Goal: Register for event/course

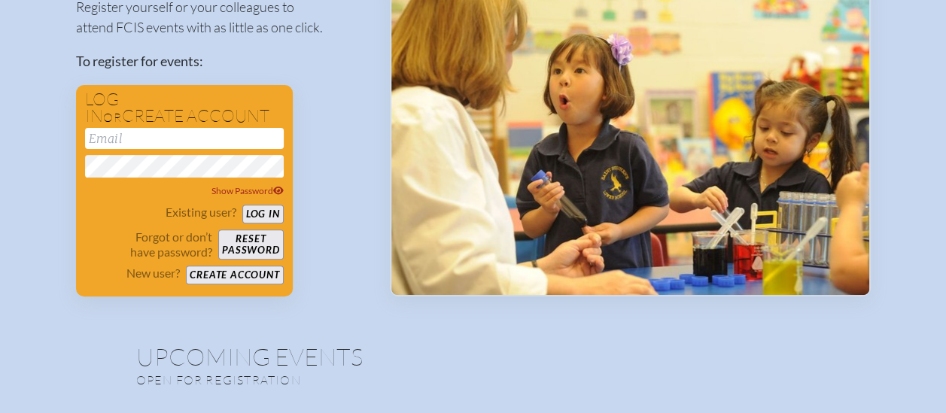
scroll to position [187, 0]
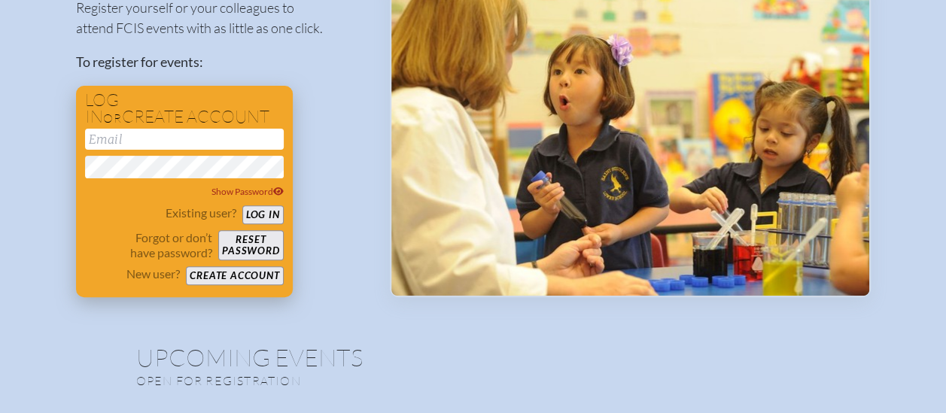
click at [214, 140] on input "email" at bounding box center [184, 139] width 199 height 21
click at [266, 211] on button "Log in" at bounding box center [262, 214] width 41 height 19
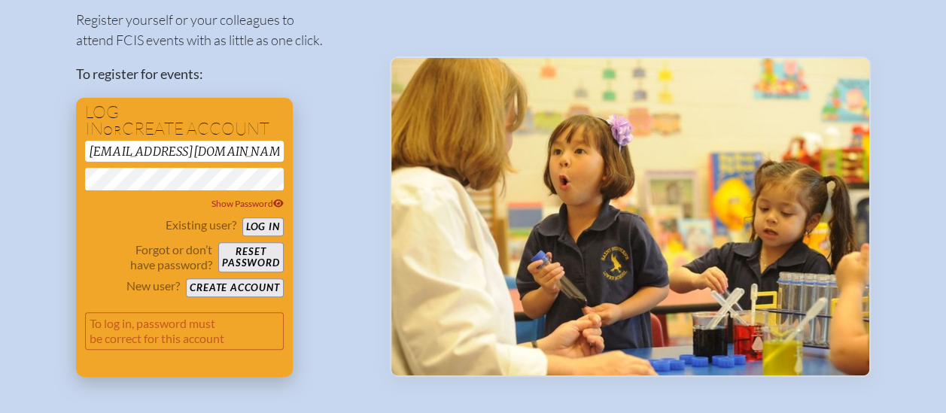
scroll to position [181, 0]
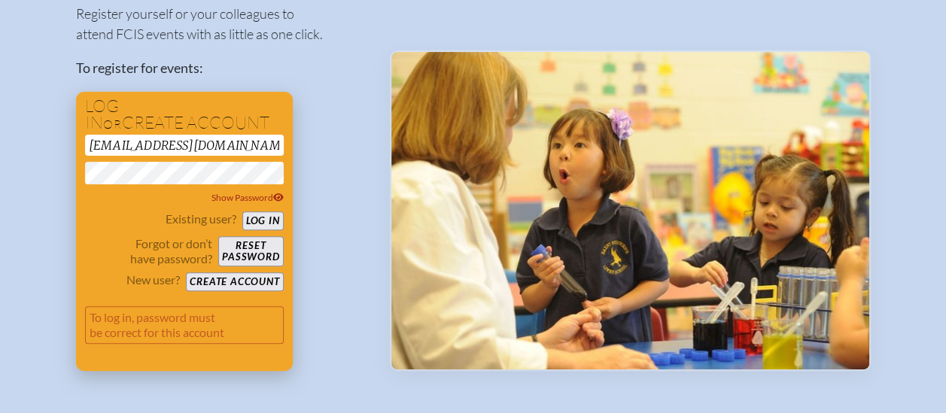
click at [230, 143] on input "[EMAIL_ADDRESS][DOMAIN_NAME]" at bounding box center [184, 145] width 199 height 21
click at [266, 218] on button "Log in" at bounding box center [262, 220] width 41 height 19
click at [245, 137] on input "n.abdool-baseer@lpscfl.org" at bounding box center [184, 145] width 199 height 21
click at [343, 106] on div "Register yourself or your colleagues to attend FCIS events with as little as on…" at bounding box center [221, 180] width 290 height 381
click at [261, 247] on button "Reset password" at bounding box center [250, 251] width 65 height 30
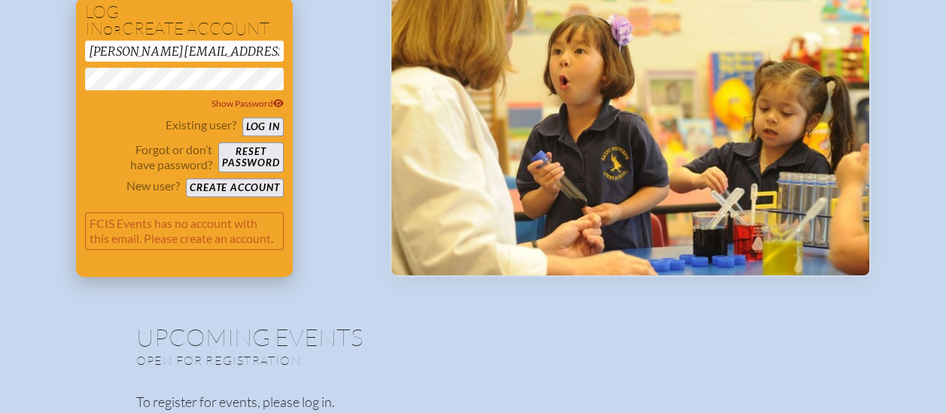
scroll to position [274, 0]
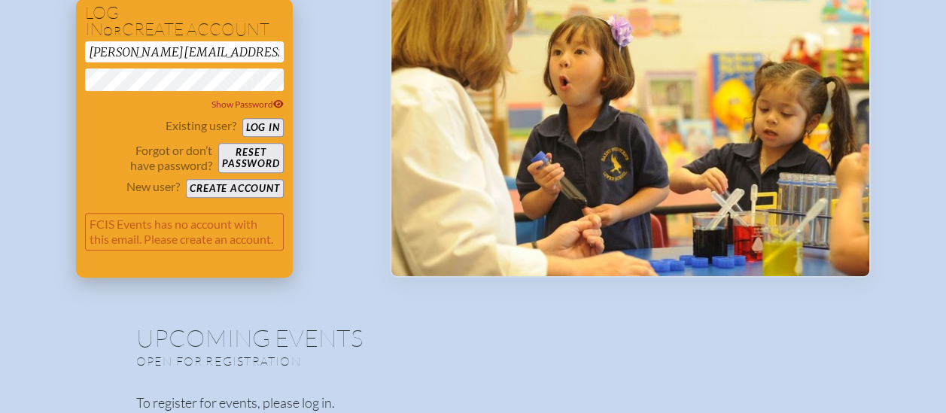
click at [237, 158] on button "Reset password" at bounding box center [250, 158] width 65 height 30
click at [188, 157] on p "Forgot or don’t have password?" at bounding box center [149, 158] width 128 height 30
click at [245, 53] on input "n.abdool-baseer@lpscfl.org" at bounding box center [184, 51] width 199 height 21
type input "[EMAIL_ADDRESS][DOMAIN_NAME]"
click at [256, 123] on button "Log in" at bounding box center [262, 127] width 41 height 19
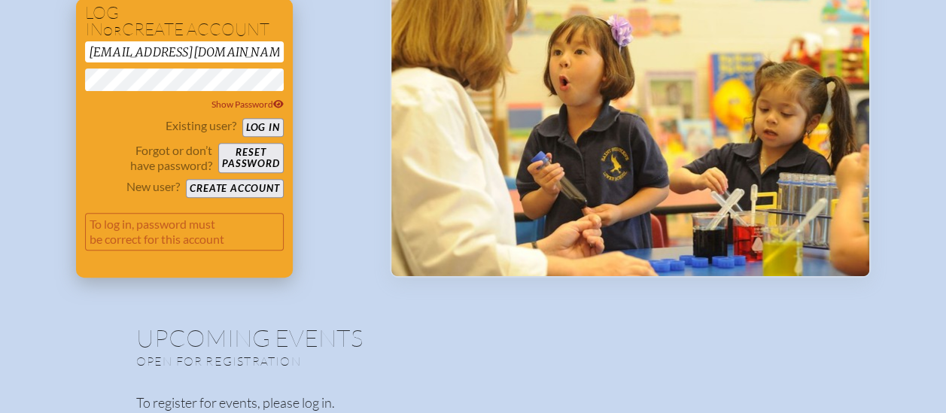
click at [256, 123] on button "Log in" at bounding box center [262, 127] width 41 height 19
click at [254, 163] on button "Reset password" at bounding box center [250, 158] width 65 height 30
click at [250, 176] on div "Existing user? Log in Forgot or don’t have password? Reset password New user? C…" at bounding box center [184, 158] width 199 height 80
click at [250, 187] on button "Create account" at bounding box center [234, 188] width 97 height 19
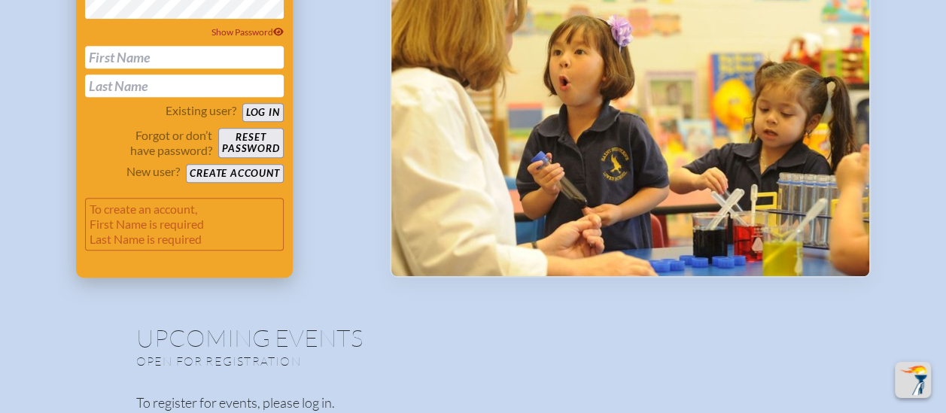
click at [131, 54] on input "text" at bounding box center [184, 57] width 199 height 23
type input "Nazeema"
type input "[PERSON_NAME]"
click at [266, 114] on button "Log in" at bounding box center [262, 112] width 41 height 19
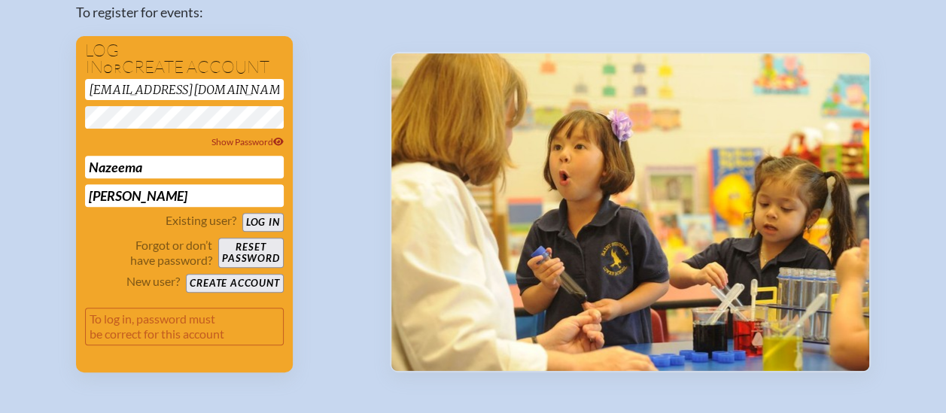
scroll to position [230, 0]
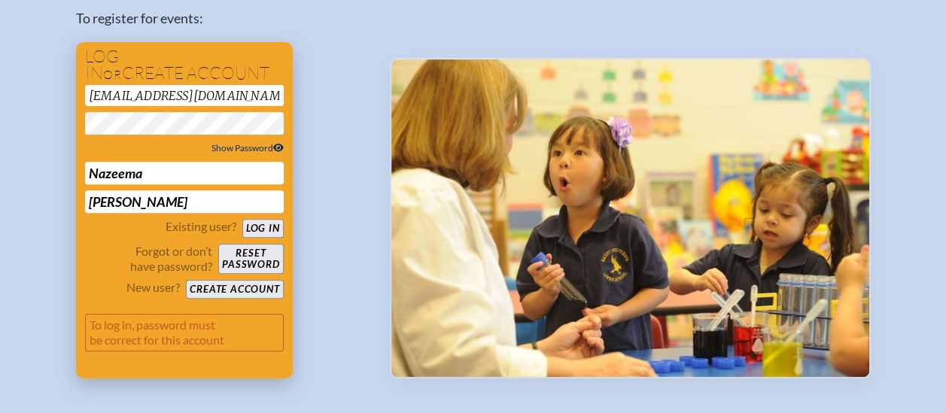
click at [279, 147] on icon at bounding box center [278, 147] width 11 height 9
click at [279, 147] on icon at bounding box center [277, 147] width 11 height 9
click at [242, 290] on button "Create account" at bounding box center [234, 289] width 97 height 19
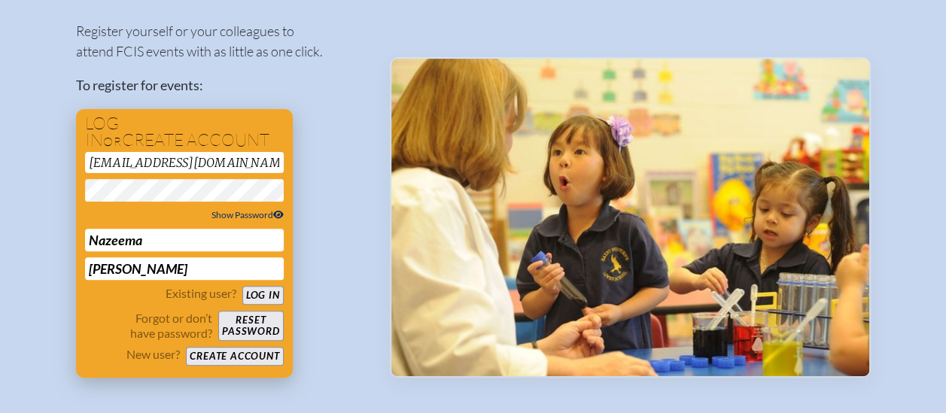
scroll to position [46, 0]
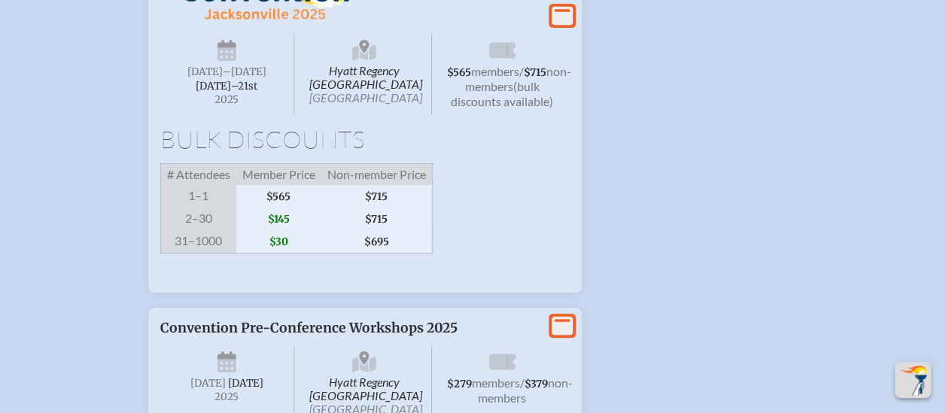
scroll to position [2784, 0]
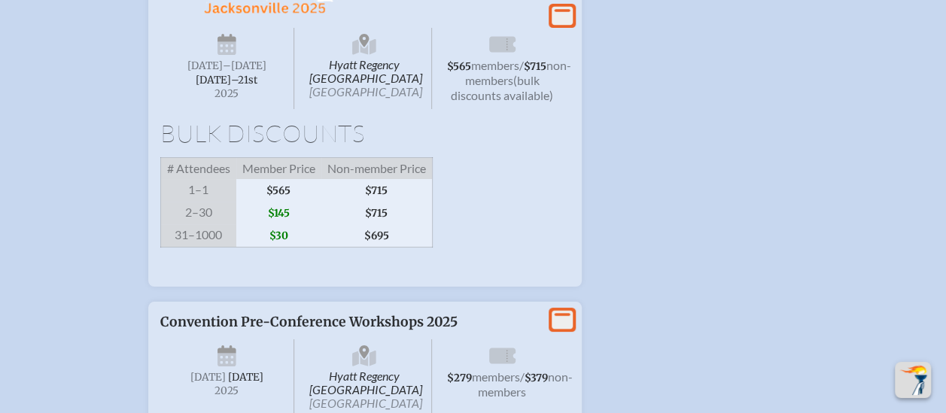
click at [501, 87] on span "non-members" at bounding box center [518, 72] width 106 height 29
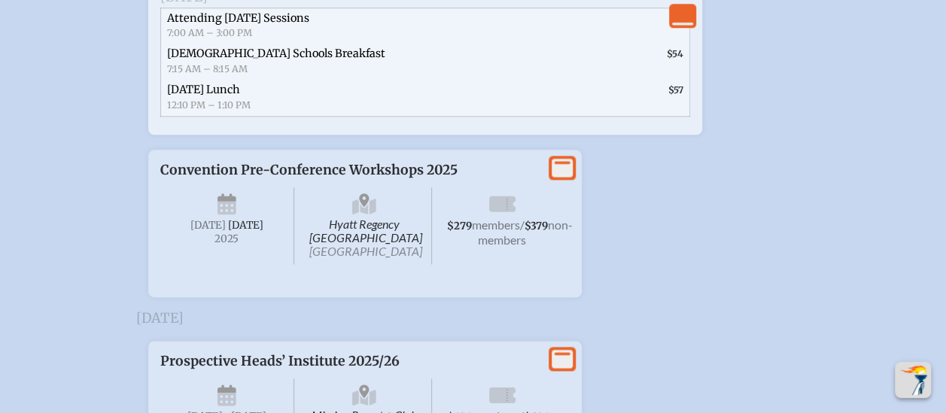
scroll to position [3678, 0]
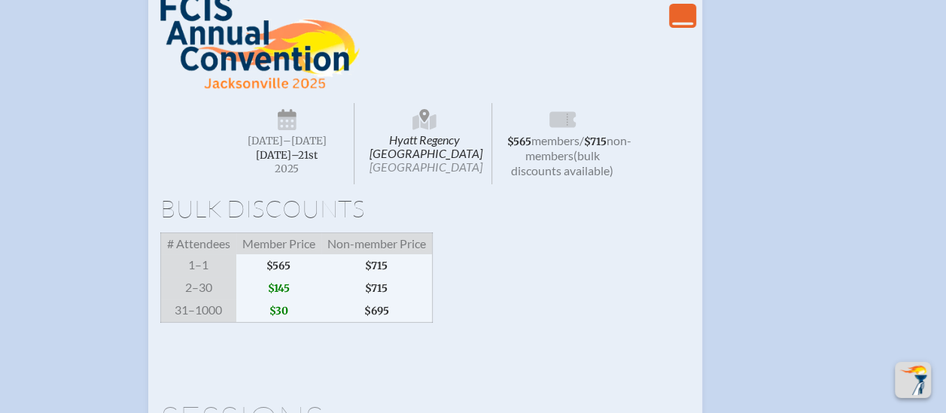
click at [683, 26] on icon at bounding box center [682, 24] width 21 height 3
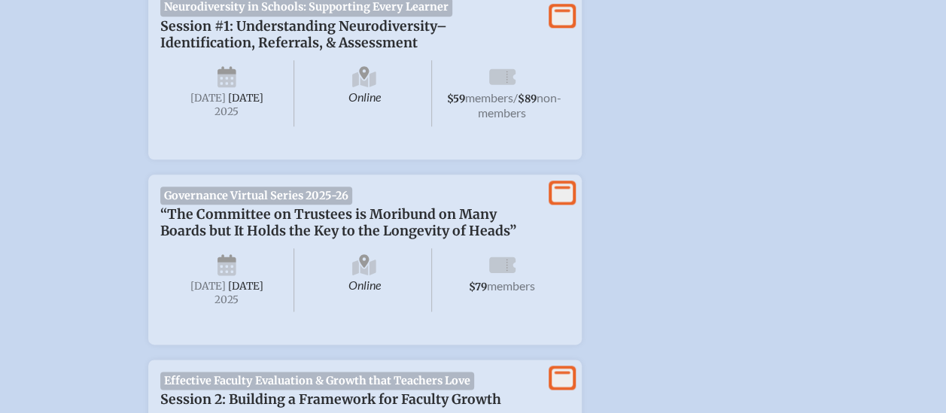
scroll to position [0, 0]
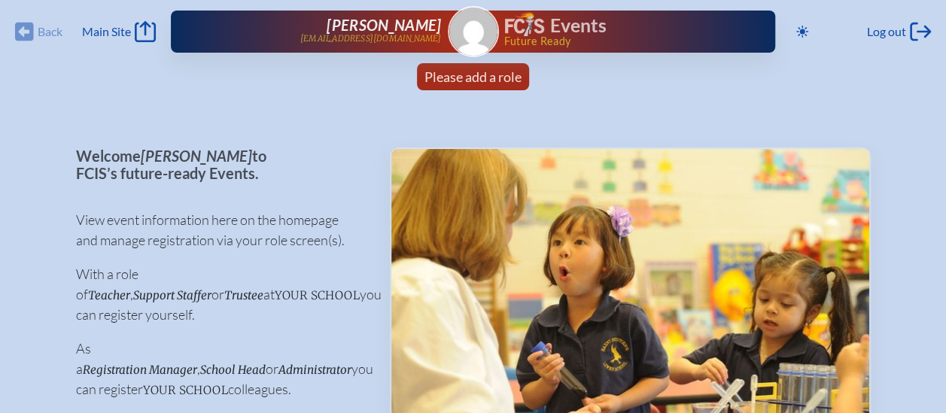
click at [479, 32] on img at bounding box center [473, 32] width 48 height 48
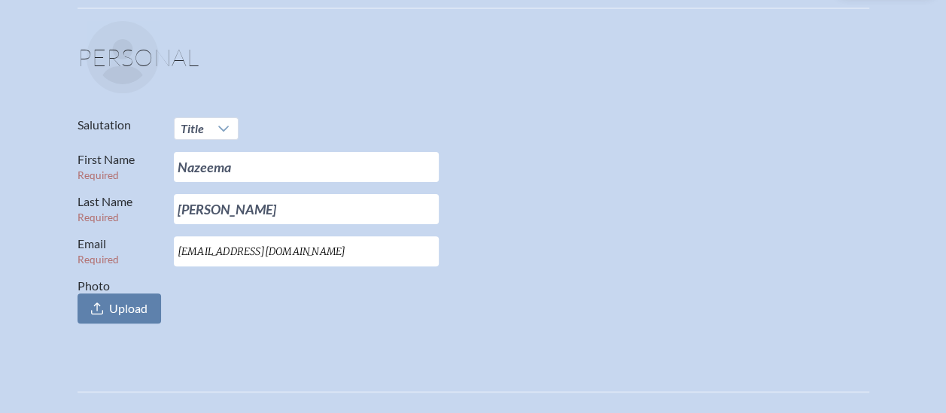
scroll to position [172, 0]
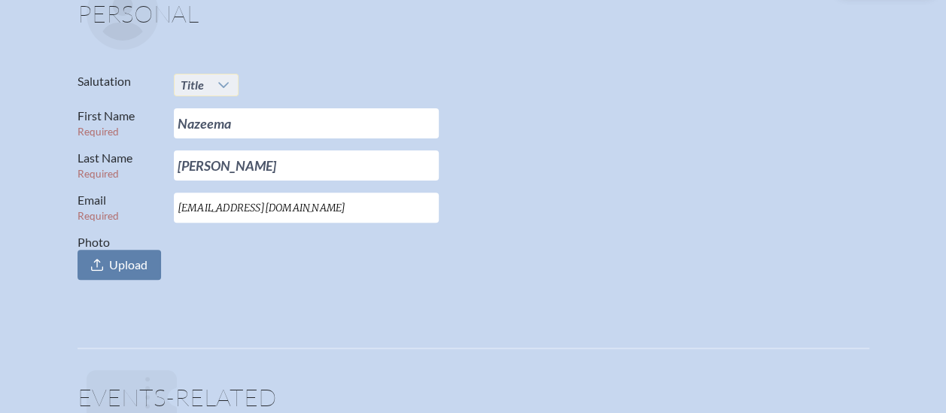
click at [224, 81] on icon at bounding box center [223, 85] width 12 height 12
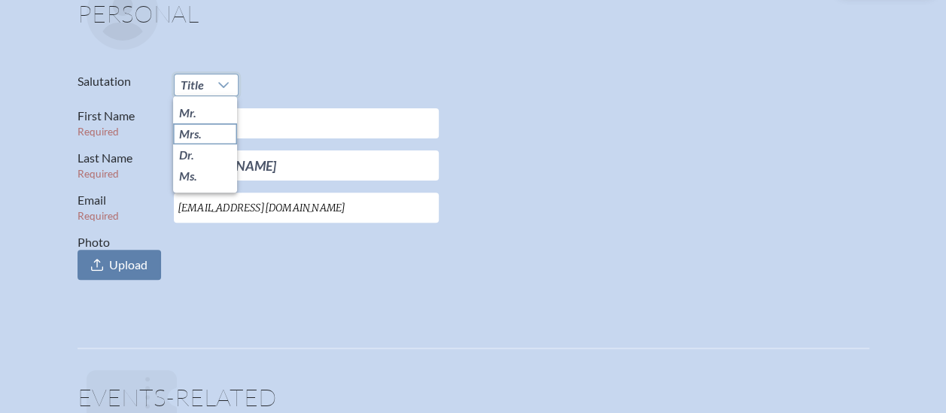
click at [200, 129] on span "Mrs." at bounding box center [190, 133] width 23 height 15
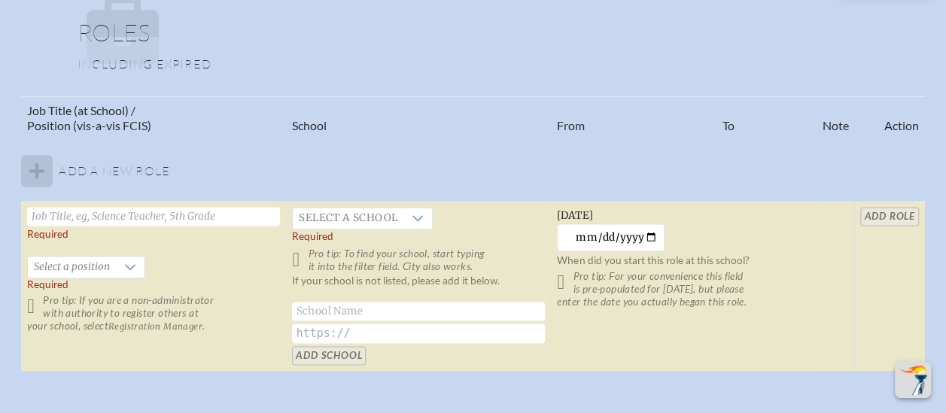
scroll to position [899, 0]
click at [213, 214] on input "text" at bounding box center [153, 214] width 253 height 19
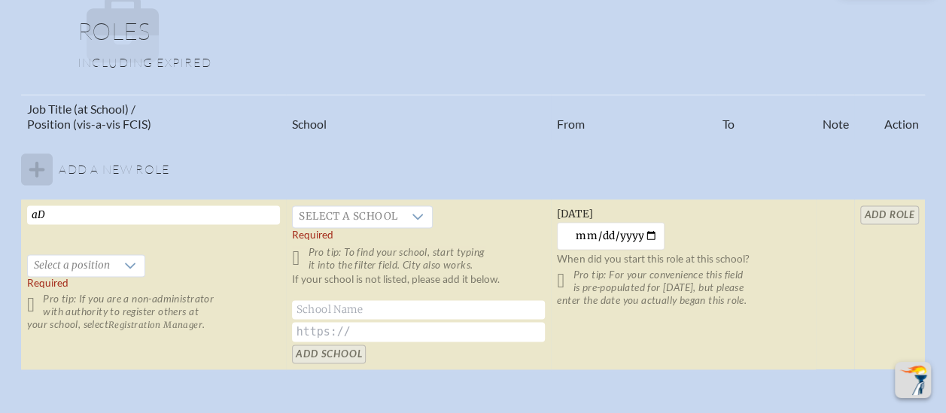
type input "a"
type input "A"
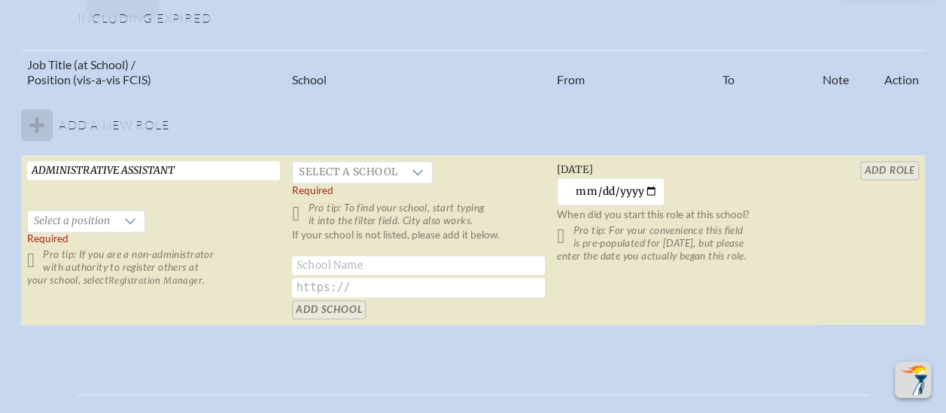
scroll to position [951, 0]
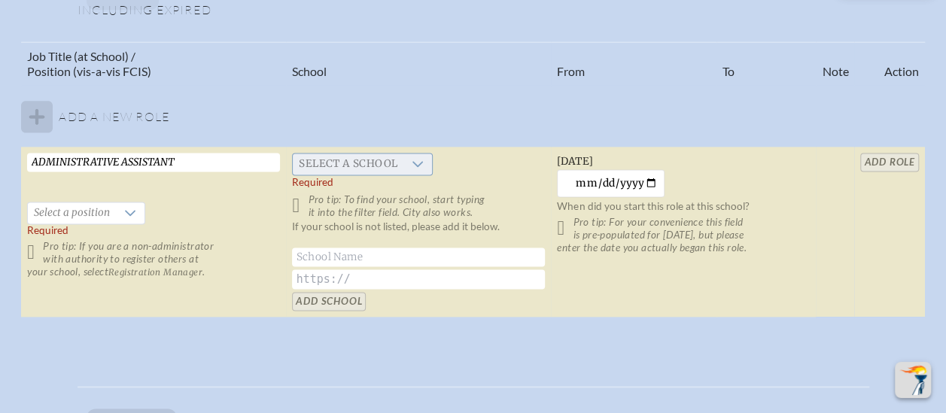
type input "ADMINISTRATIVE ASSISTANT"
click at [400, 163] on span "Select a school" at bounding box center [348, 164] width 111 height 21
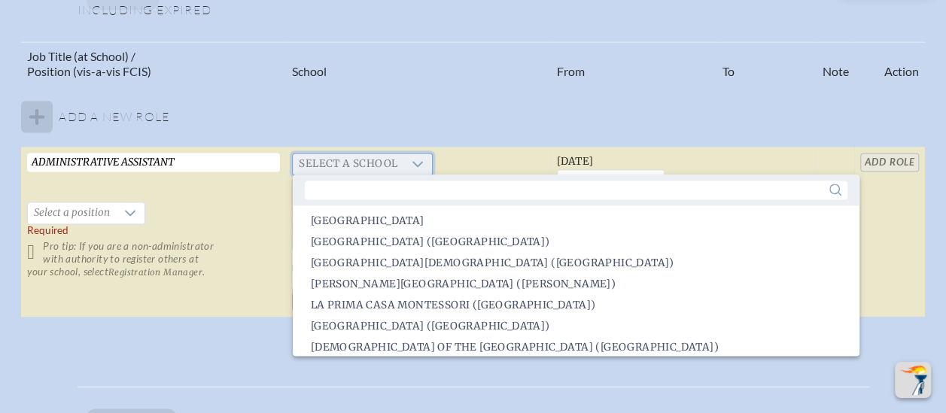
scroll to position [1496, 0]
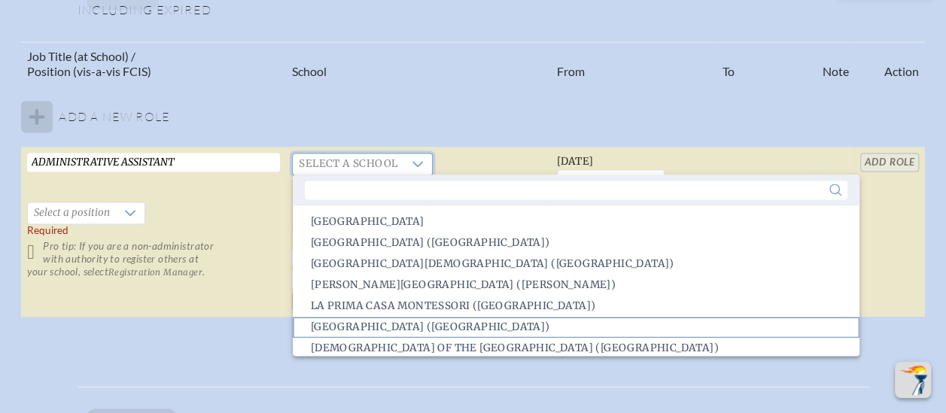
click at [454, 325] on span "[GEOGRAPHIC_DATA] ([GEOGRAPHIC_DATA])" at bounding box center [430, 327] width 239 height 15
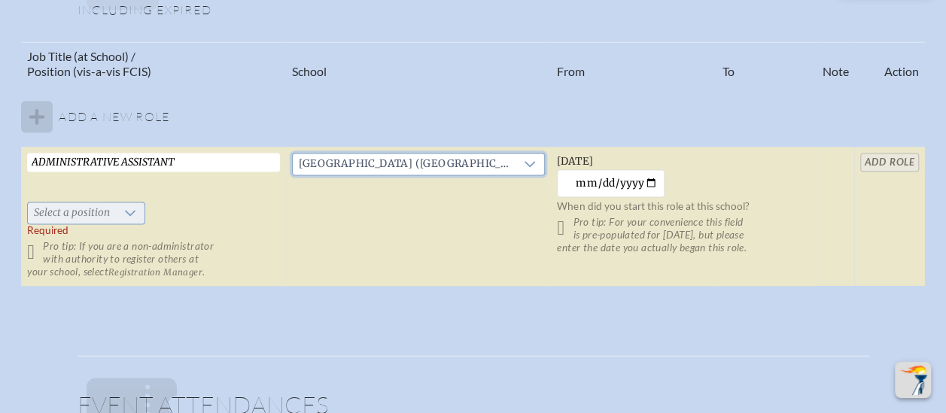
click at [96, 212] on span "Select a position" at bounding box center [72, 212] width 88 height 21
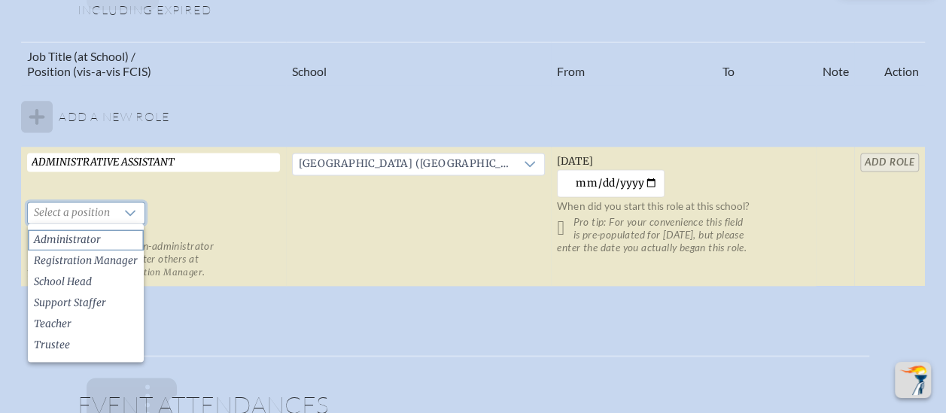
click at [87, 239] on span "Administrator" at bounding box center [67, 240] width 67 height 15
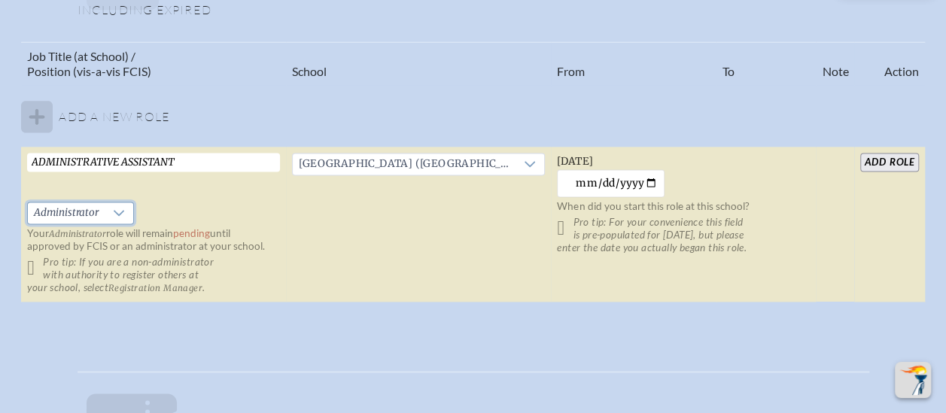
click at [41, 274] on p "Pro tip: If you are a non-administrator with authority to register others at yo…" at bounding box center [153, 275] width 253 height 38
click at [36, 265] on p "Pro tip: If you are a non-administrator with authority to register others at yo…" at bounding box center [153, 275] width 253 height 38
click at [35, 266] on p "Pro tip: If you are a non-administrator with authority to register others at yo…" at bounding box center [153, 275] width 253 height 38
click at [119, 212] on icon at bounding box center [119, 213] width 12 height 12
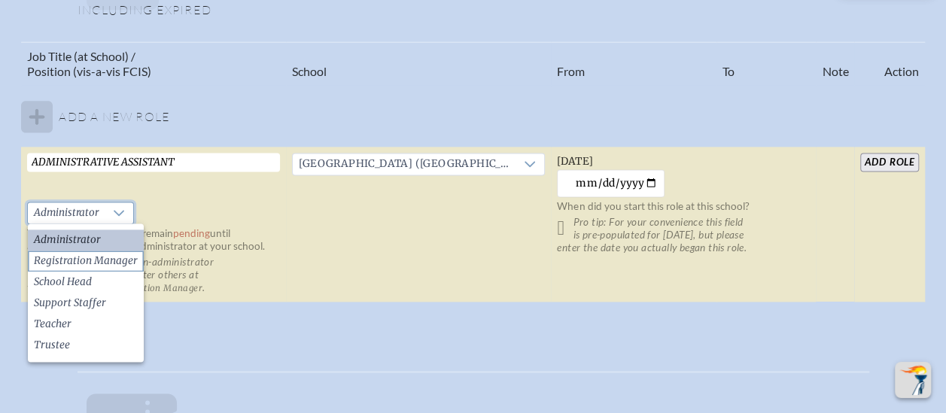
click at [107, 258] on span "Registration Manager" at bounding box center [86, 261] width 104 height 15
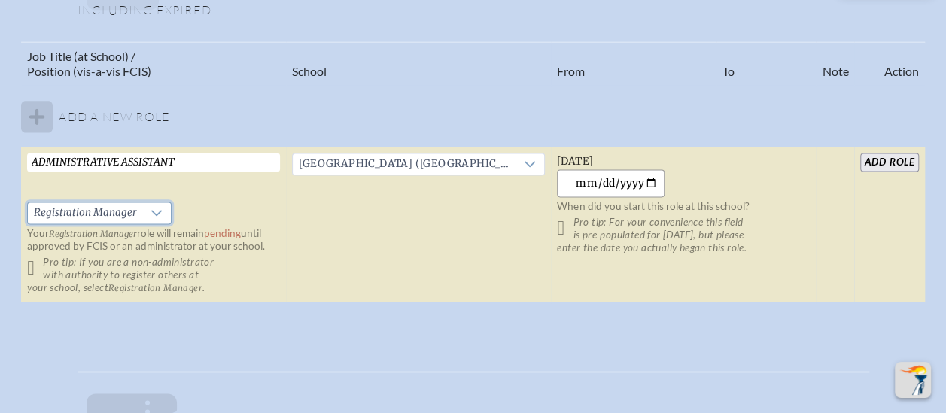
click at [640, 182] on input "[DATE]" at bounding box center [611, 183] width 108 height 28
click at [652, 181] on input "[DATE]" at bounding box center [611, 183] width 108 height 28
click at [655, 176] on input "[DATE]" at bounding box center [611, 183] width 108 height 28
click at [640, 179] on input "[DATE]" at bounding box center [611, 183] width 108 height 28
type input "[DATE]"
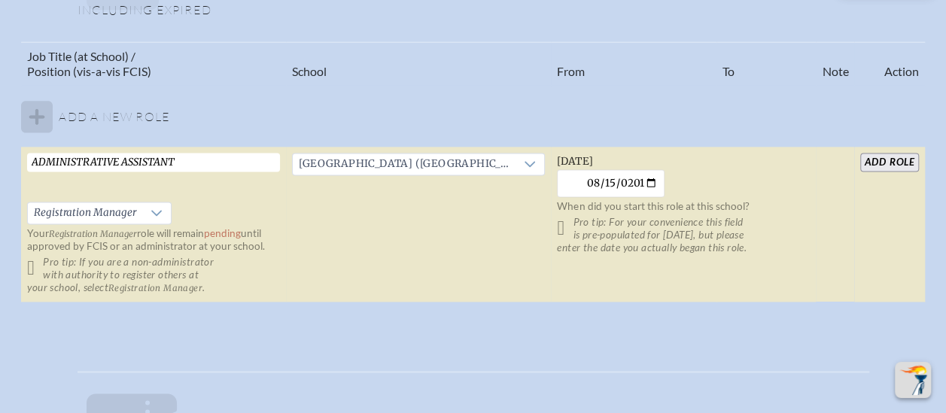
click at [820, 262] on td at bounding box center [835, 225] width 38 height 156
click at [898, 158] on input "add Role" at bounding box center [889, 162] width 58 height 19
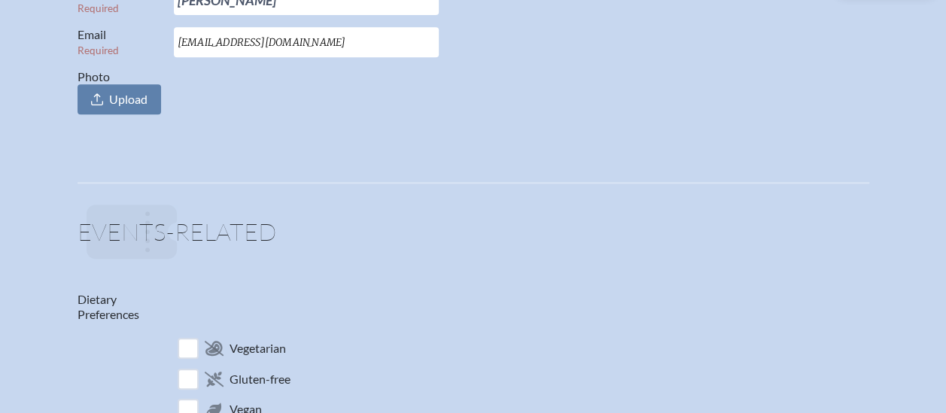
scroll to position [0, 0]
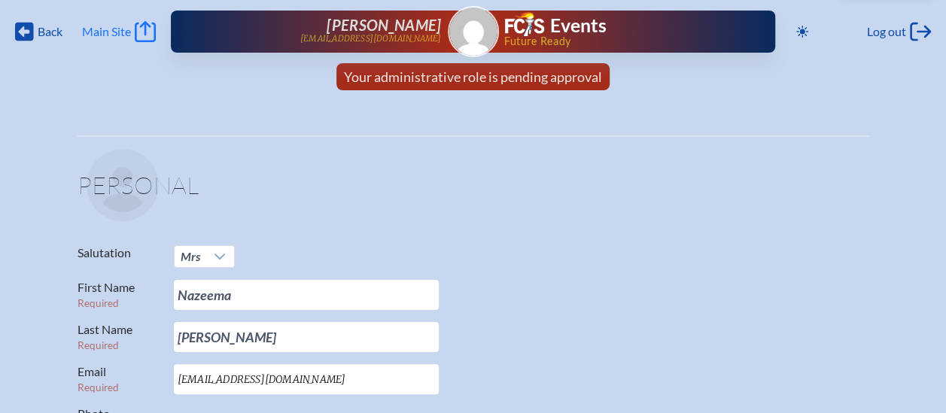
click at [122, 35] on span "Main Site" at bounding box center [106, 31] width 49 height 15
click at [45, 35] on span "Back" at bounding box center [50, 31] width 25 height 15
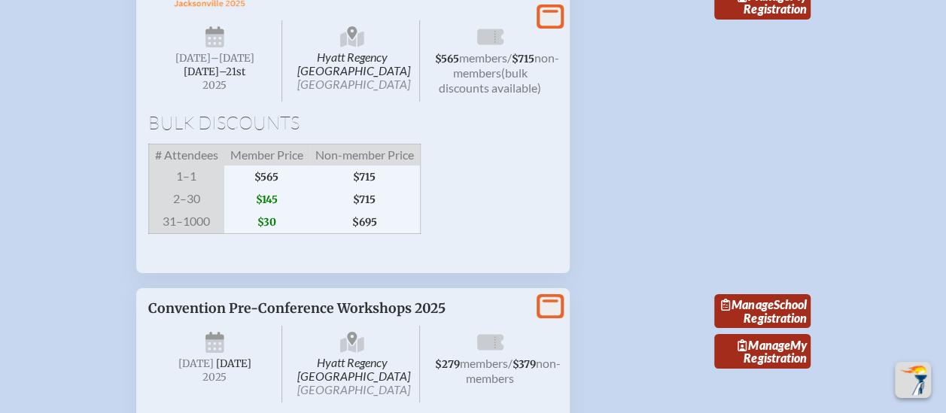
scroll to position [2665, 0]
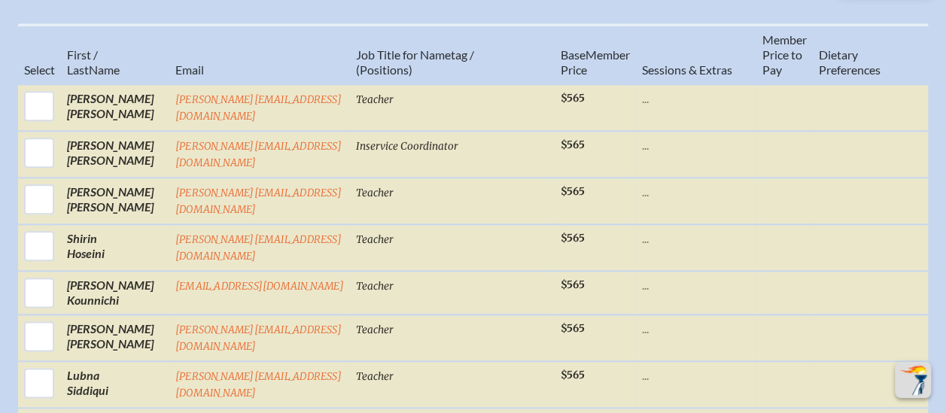
scroll to position [796, 0]
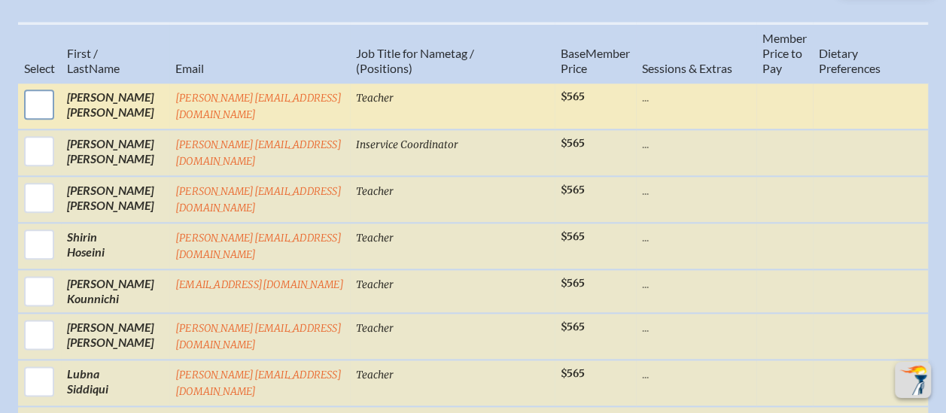
click at [38, 116] on input "checkbox" at bounding box center [39, 105] width 38 height 38
checkbox input "true"
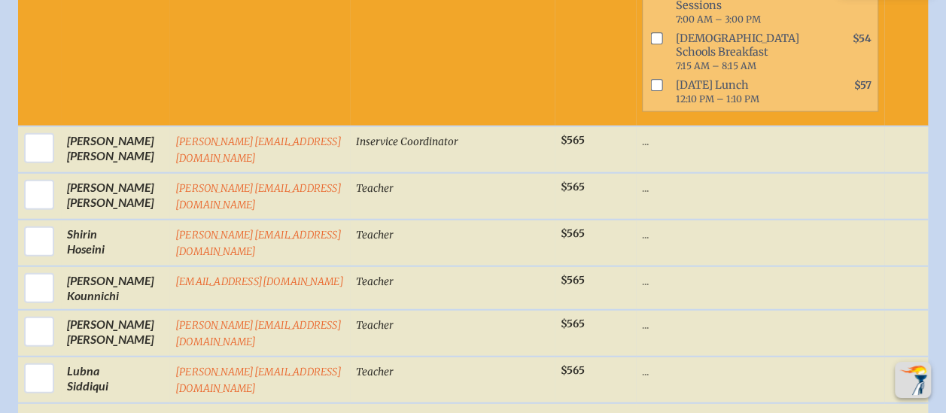
scroll to position [1724, 0]
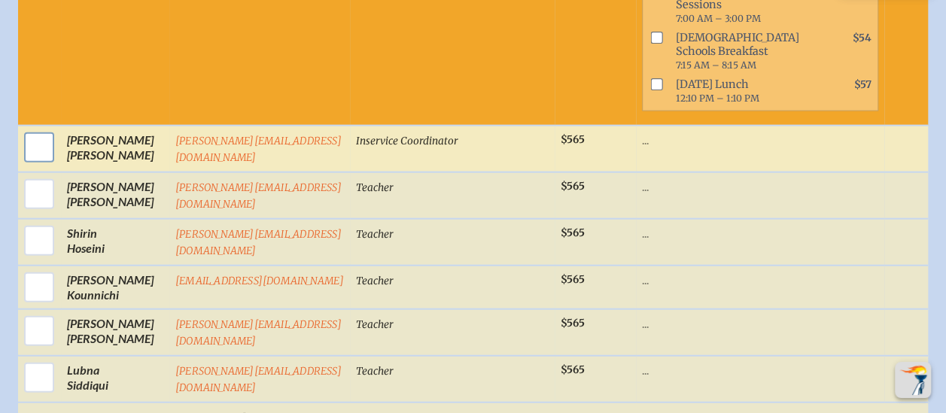
click at [26, 166] on input "checkbox" at bounding box center [39, 148] width 38 height 38
checkbox input "true"
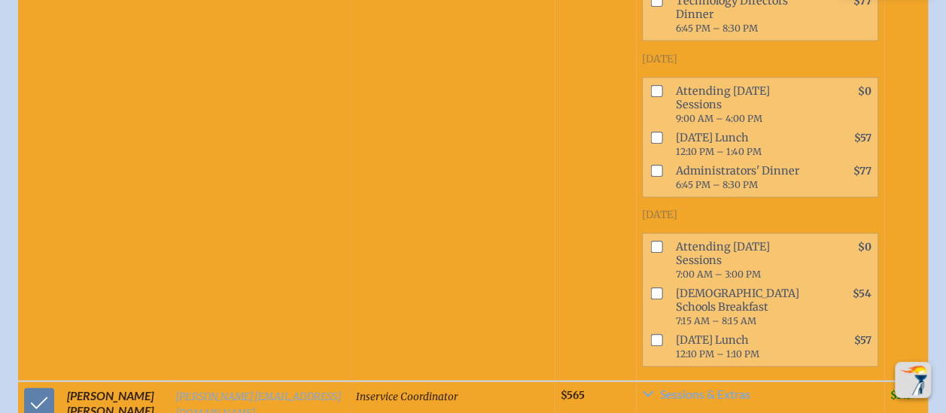
scroll to position [1469, 0]
click at [658, 96] on input "checkbox" at bounding box center [656, 90] width 12 height 12
checkbox input "true"
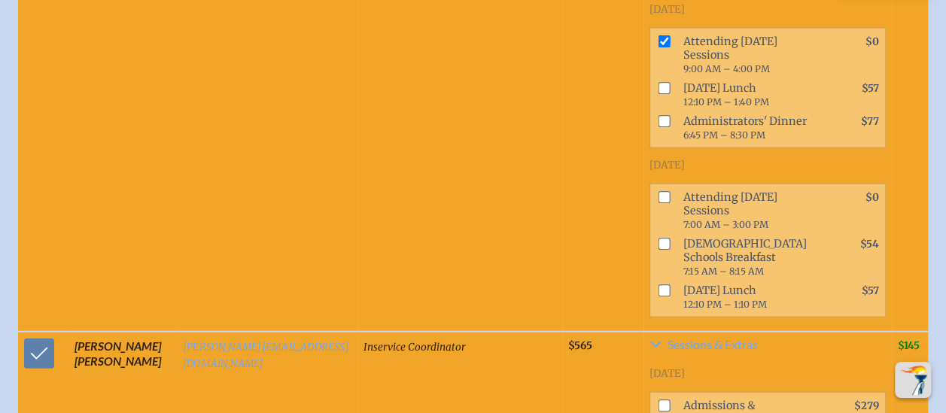
scroll to position [1522, 0]
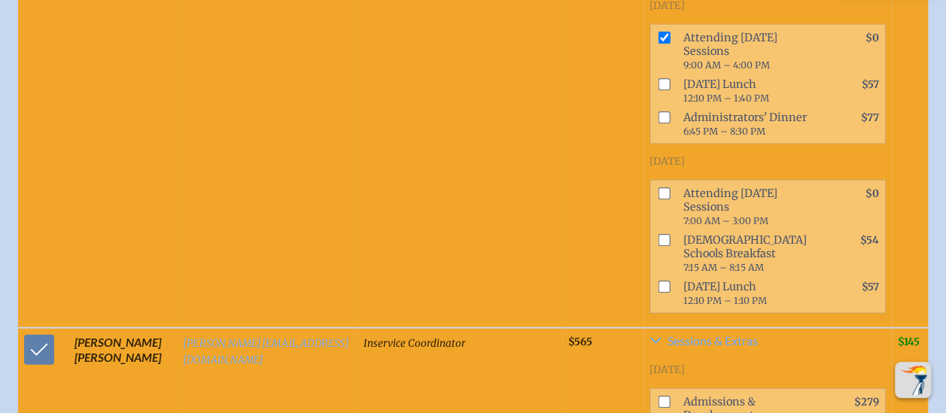
click at [670, 199] on input "checkbox" at bounding box center [664, 193] width 12 height 12
checkbox input "true"
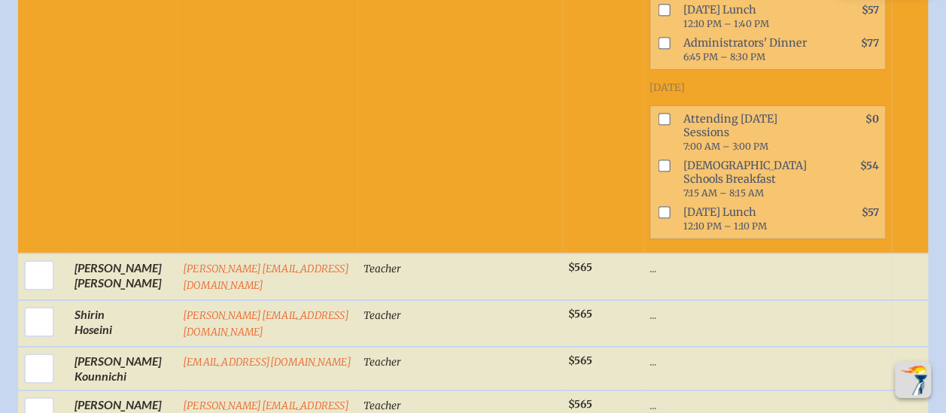
scroll to position [2556, 0]
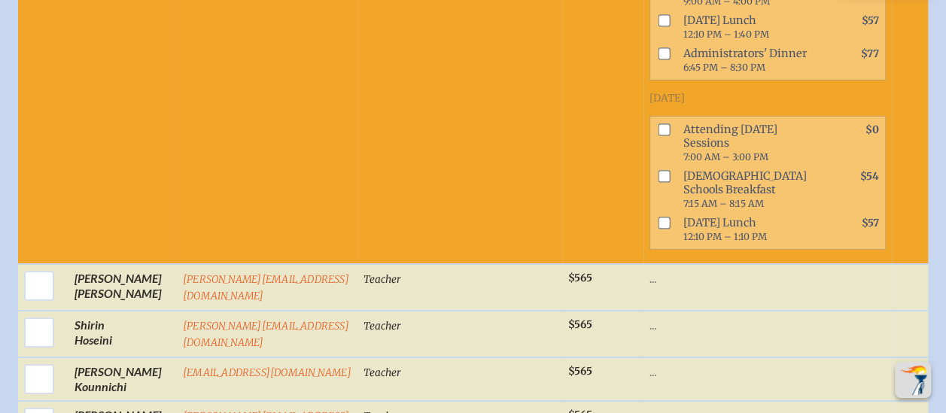
click at [667, 136] on input "checkbox" at bounding box center [664, 130] width 12 height 12
checkbox input "true"
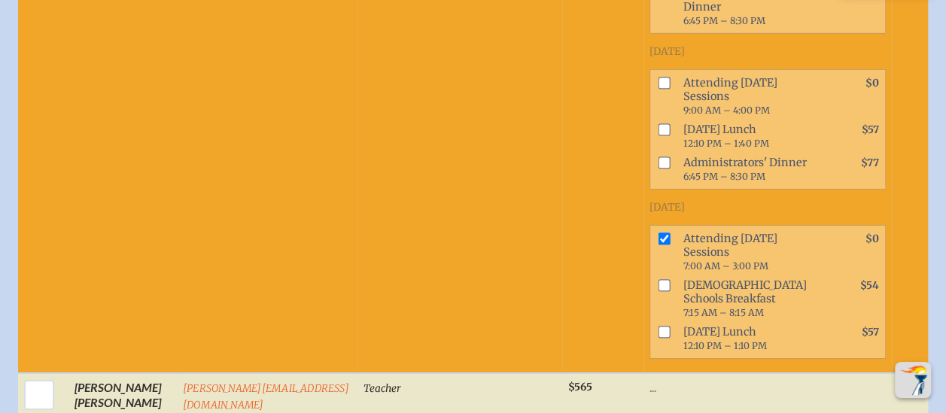
click at [662, 90] on input "checkbox" at bounding box center [664, 84] width 12 height 12
checkbox input "true"
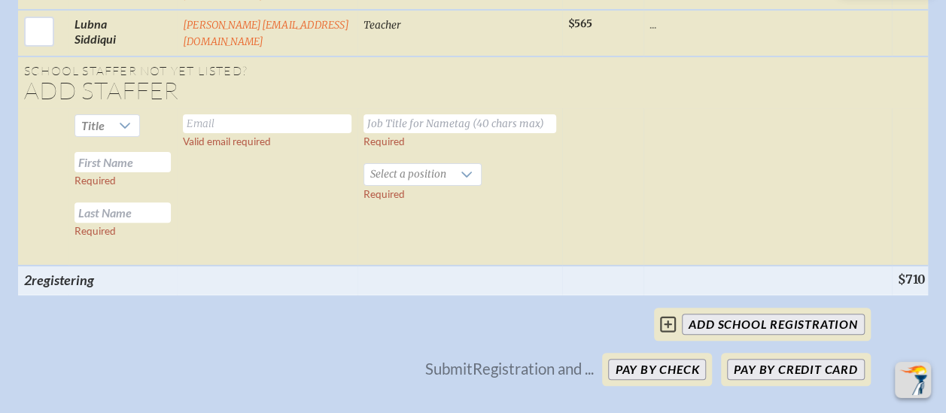
scroll to position [2994, 0]
click at [257, 133] on input "text" at bounding box center [267, 123] width 169 height 19
type input "[PERSON_NAME][EMAIL_ADDRESS][DOMAIN_NAME]"
type input "d"
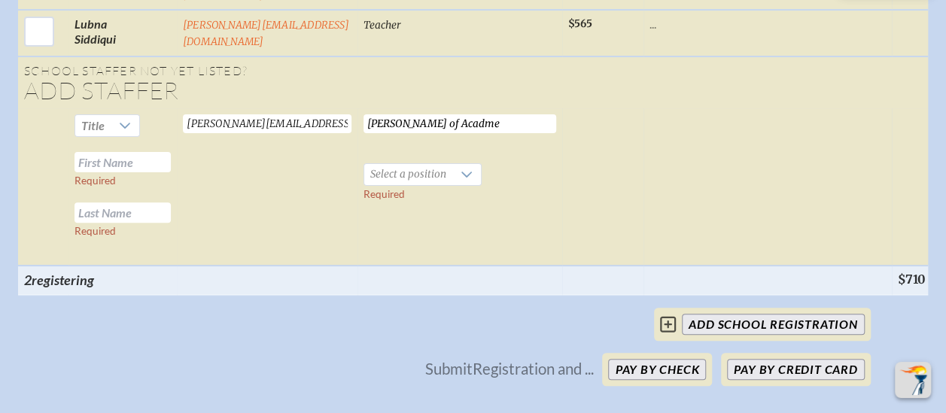
type input "[PERSON_NAME] of Acadmei"
